Goal: Task Accomplishment & Management: Manage account settings

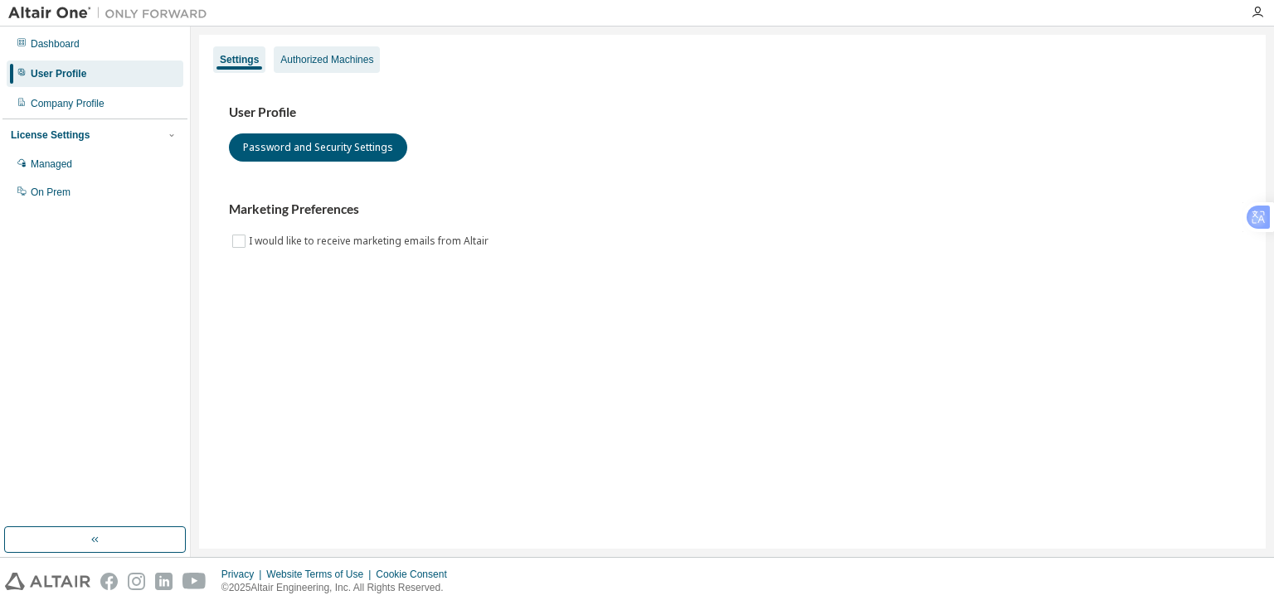
click at [337, 61] on div "Authorized Machines" at bounding box center [326, 59] width 93 height 13
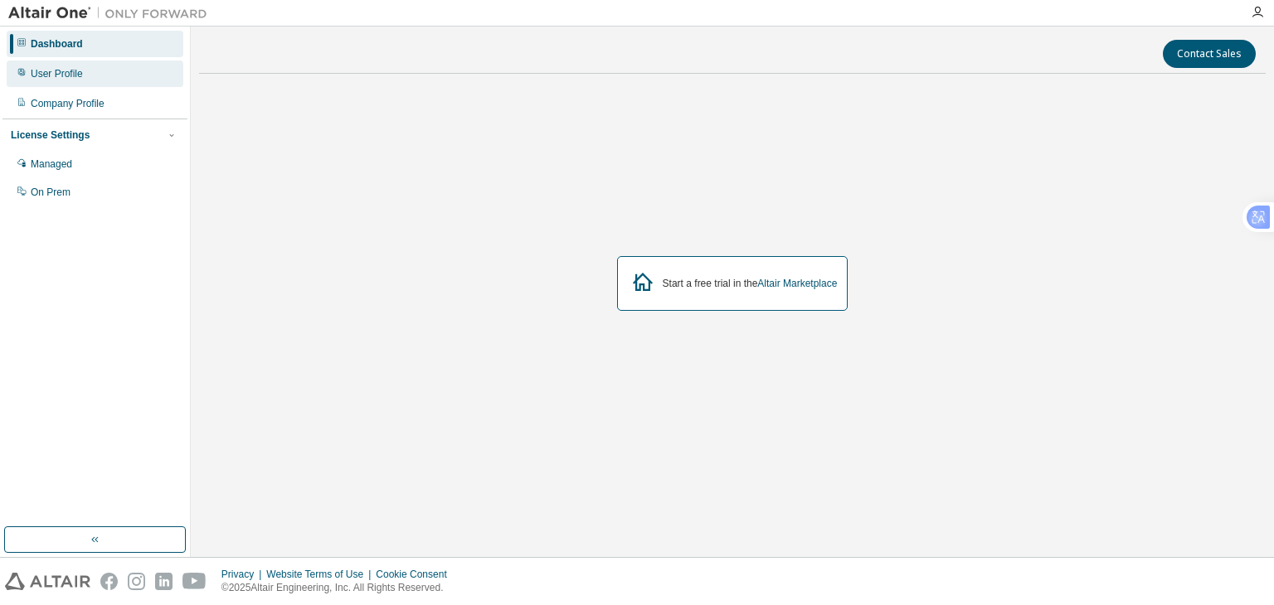
click at [114, 73] on div "User Profile" at bounding box center [95, 74] width 177 height 27
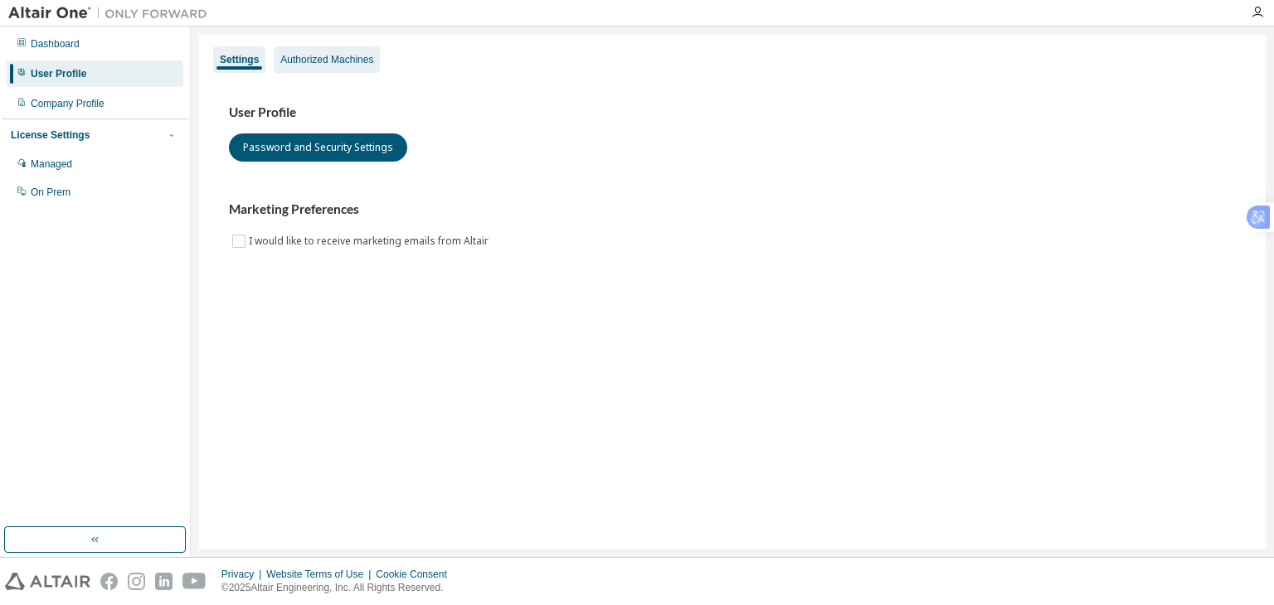
click at [338, 63] on div "Authorized Machines" at bounding box center [326, 59] width 93 height 13
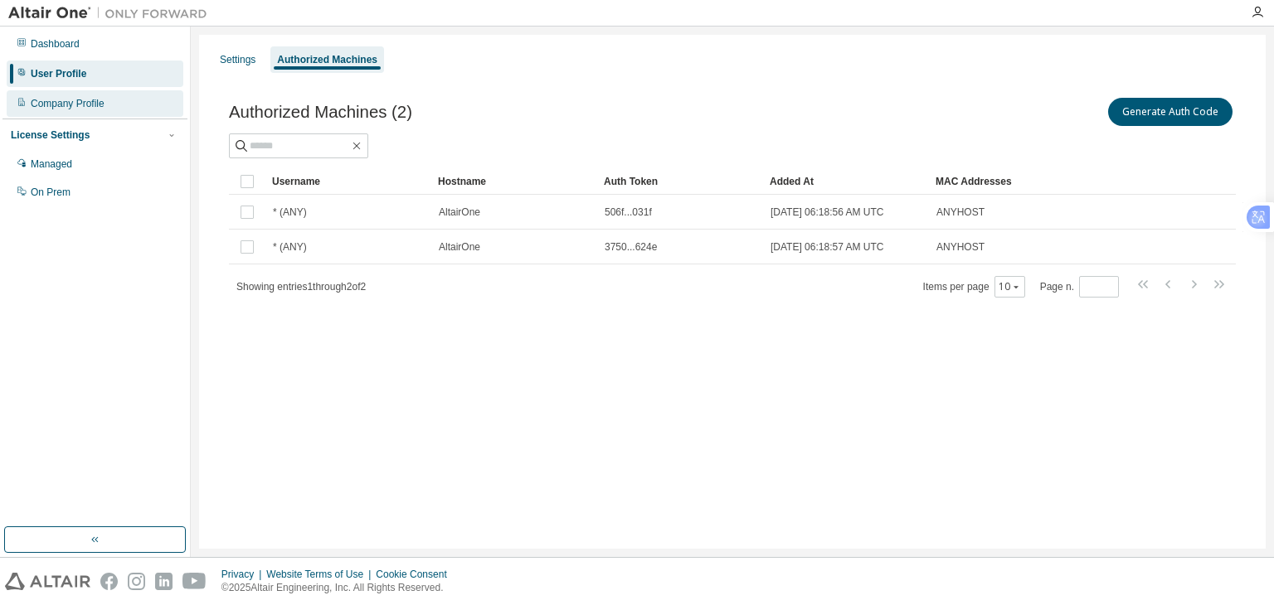
click at [85, 105] on div "Company Profile" at bounding box center [68, 103] width 74 height 13
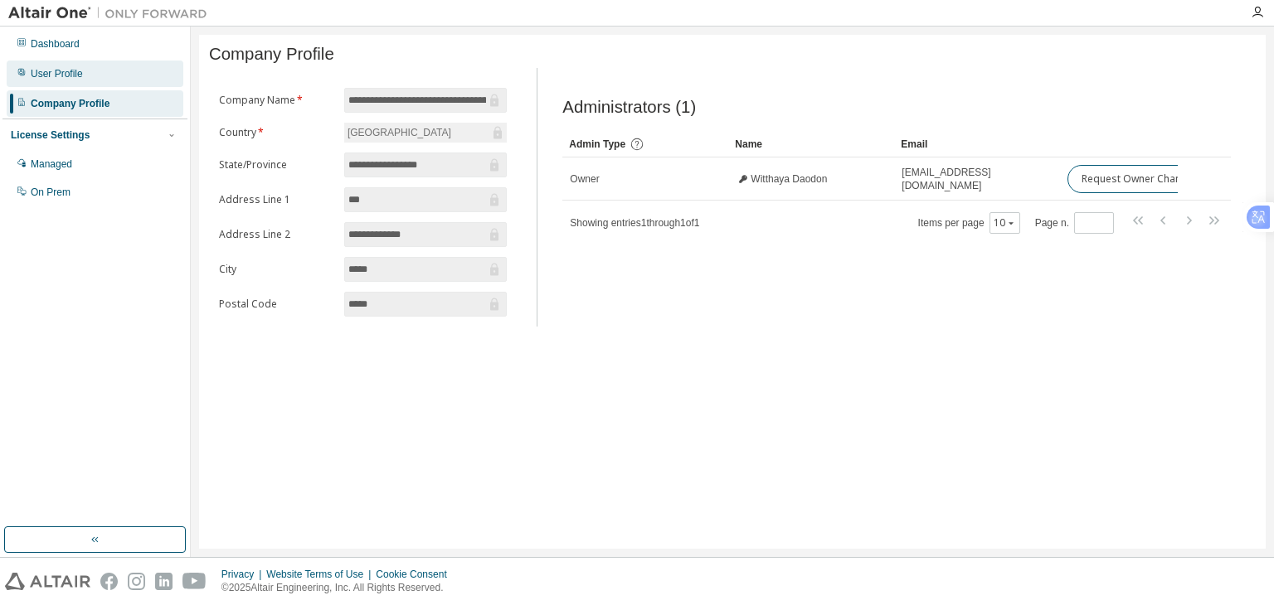
drag, startPoint x: 83, startPoint y: 91, endPoint x: 83, endPoint y: 75, distance: 16.6
click at [83, 90] on div "Dashboard User Profile Company Profile License Settings Managed On Prem" at bounding box center [94, 118] width 185 height 178
click at [83, 74] on div "User Profile" at bounding box center [95, 74] width 177 height 27
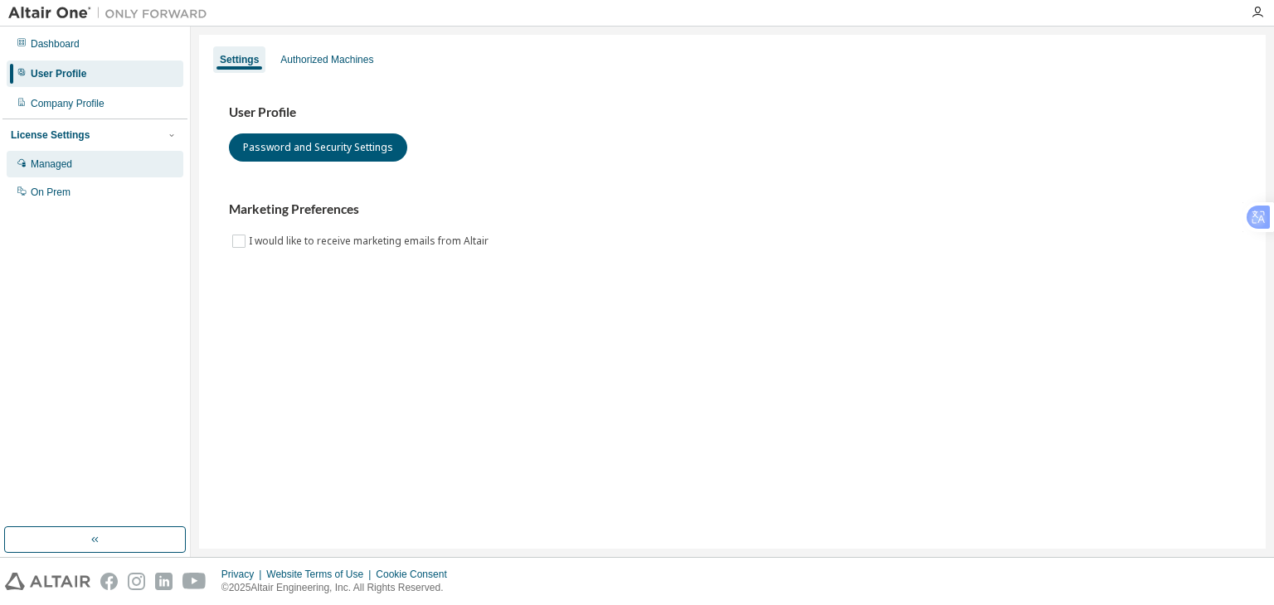
click at [102, 162] on div "Managed" at bounding box center [95, 164] width 177 height 27
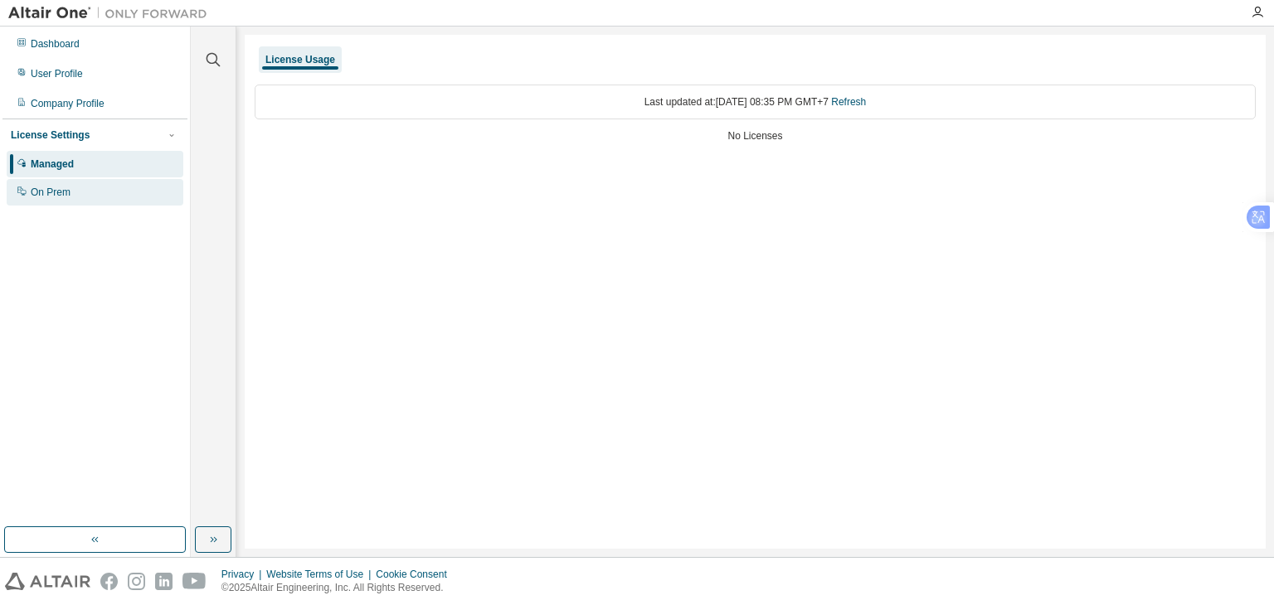
click at [90, 188] on div "On Prem" at bounding box center [95, 192] width 177 height 27
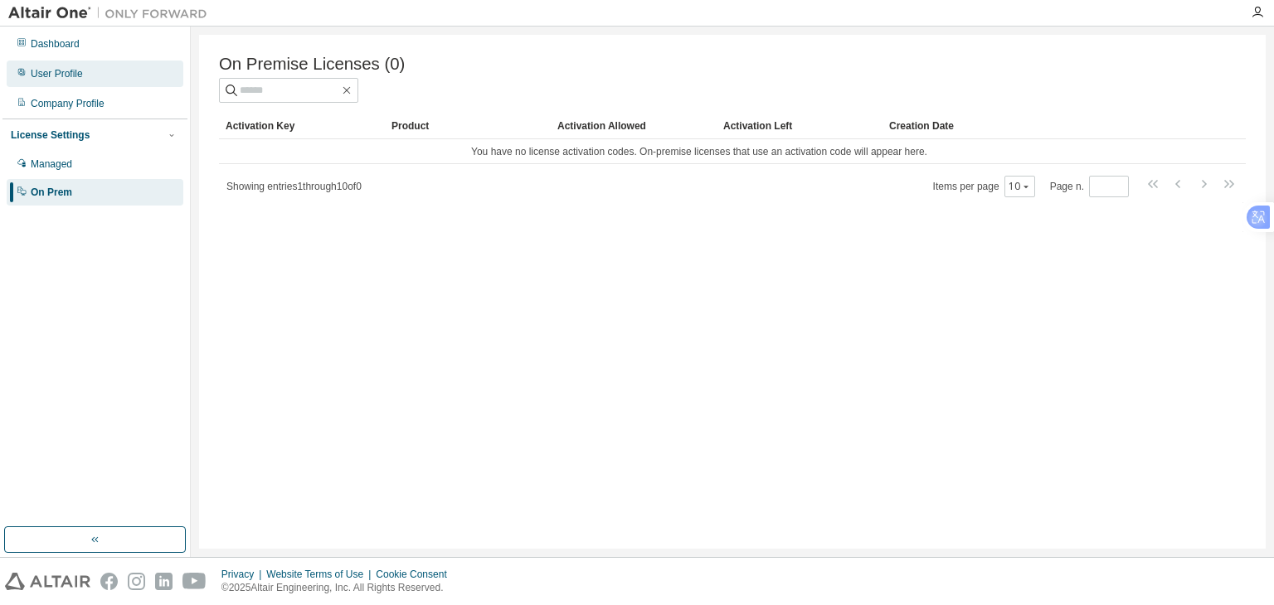
click at [70, 70] on div "User Profile" at bounding box center [57, 73] width 52 height 13
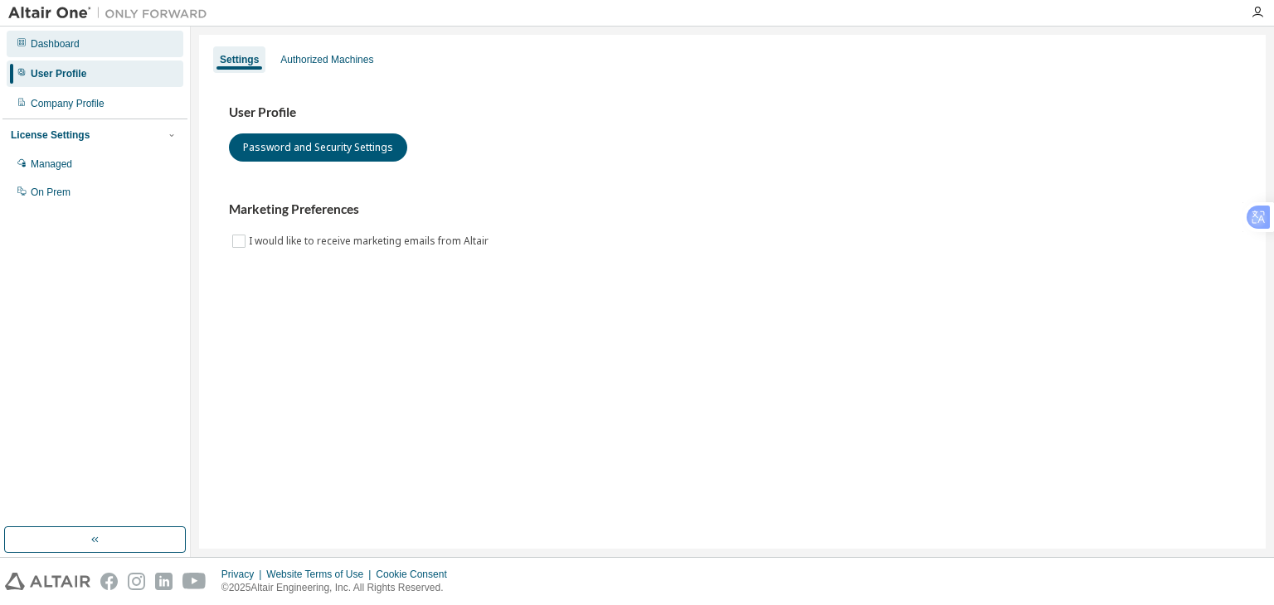
click at [77, 45] on div "Dashboard" at bounding box center [55, 43] width 49 height 13
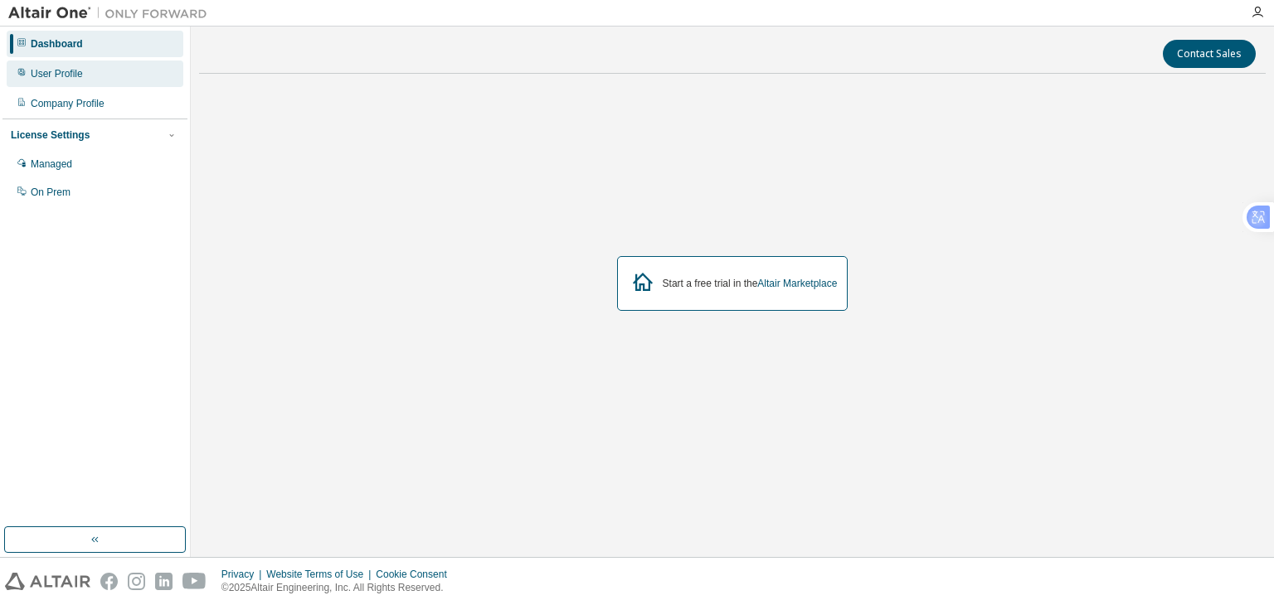
click at [84, 70] on div "User Profile" at bounding box center [95, 74] width 177 height 27
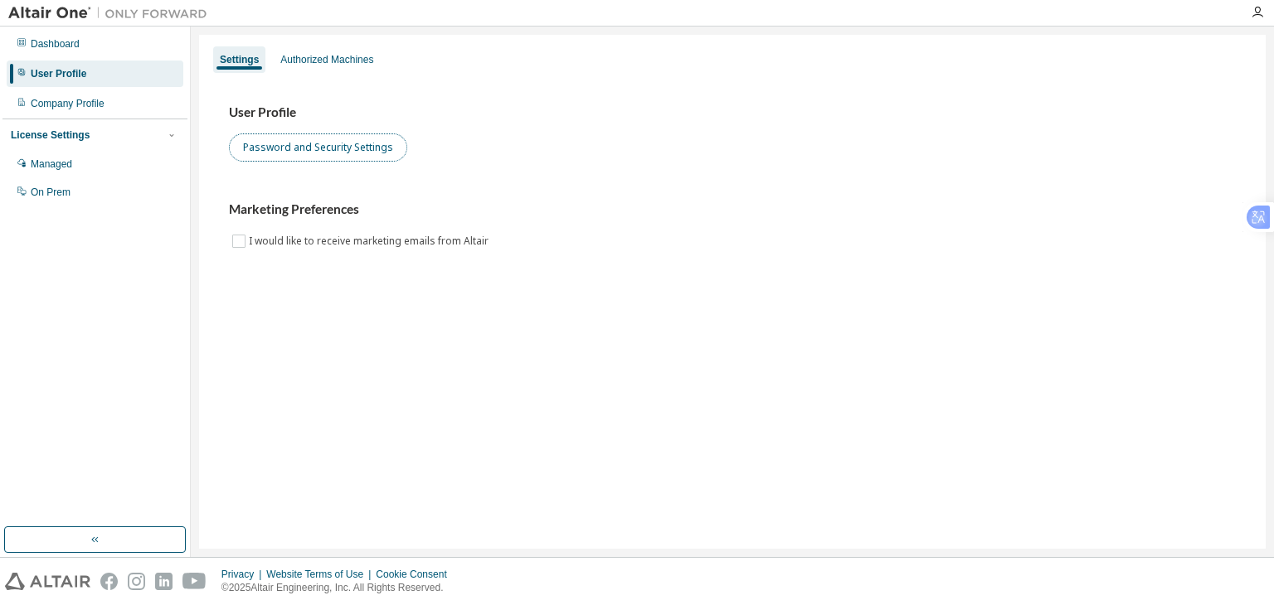
click at [289, 150] on button "Password and Security Settings" at bounding box center [318, 147] width 178 height 28
